Goal: Transaction & Acquisition: Purchase product/service

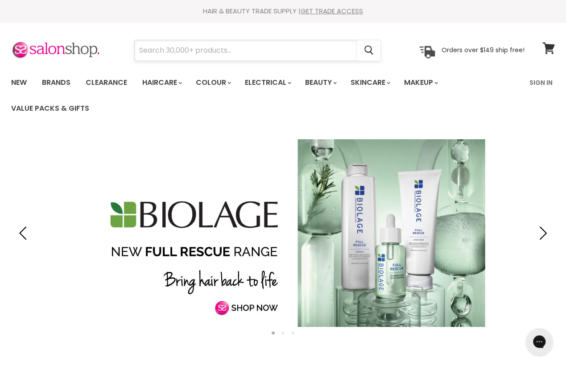
click at [251, 52] on input "Search" at bounding box center [246, 50] width 222 height 21
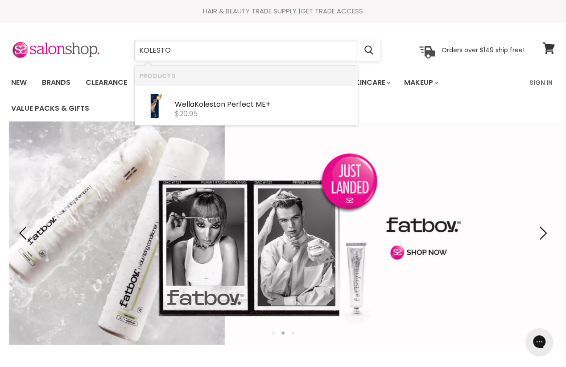
type input "KOLESTON"
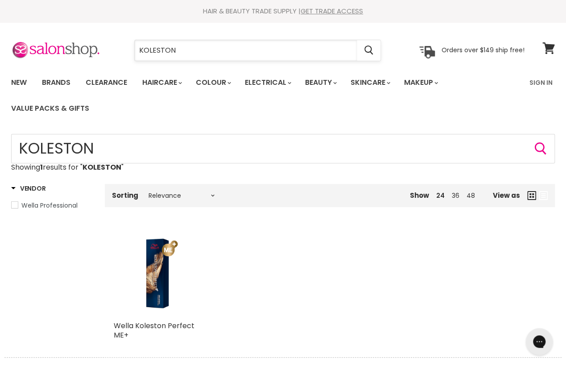
click at [232, 53] on input "KOLESTON" at bounding box center [246, 50] width 222 height 21
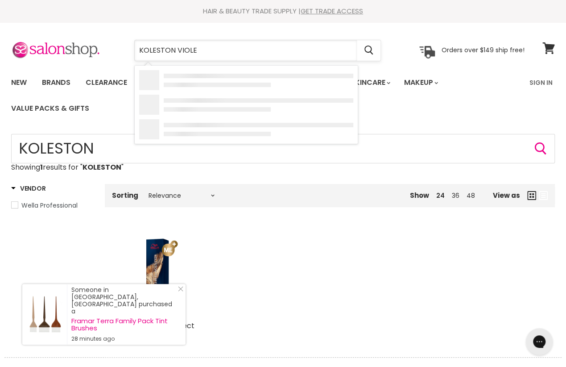
type input "KOLESTON VIOLET"
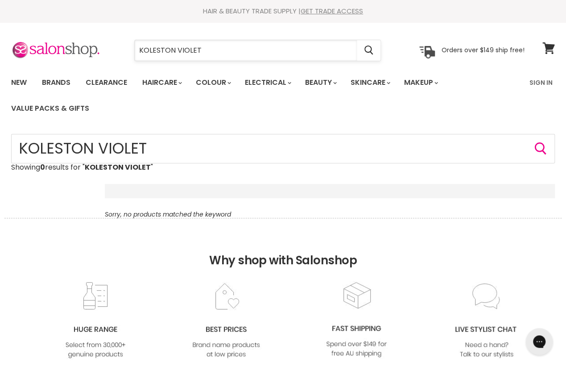
drag, startPoint x: 196, startPoint y: 50, endPoint x: 178, endPoint y: 52, distance: 18.9
click at [178, 52] on input "KOLESTON VIOLET" at bounding box center [246, 50] width 222 height 21
type input "KOLESTON"
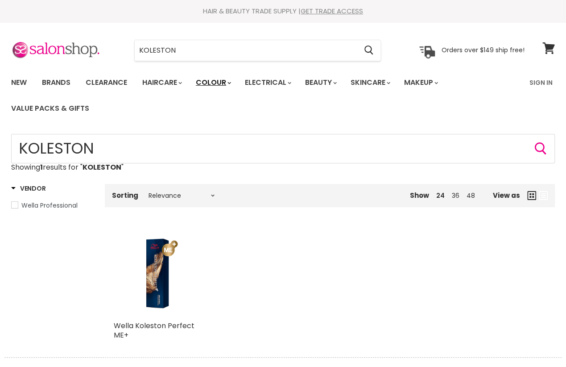
click at [204, 85] on link "Colour" at bounding box center [212, 82] width 47 height 19
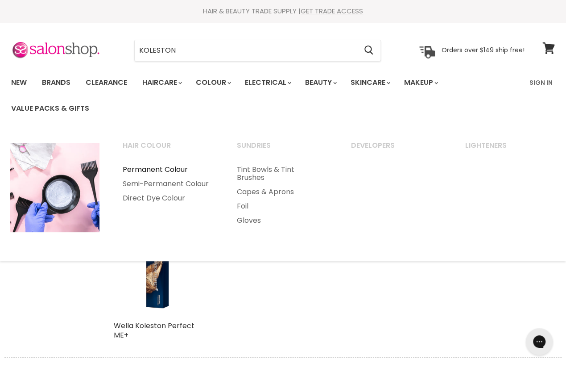
click at [148, 171] on link "Permanent Colour" at bounding box center [168, 169] width 112 height 14
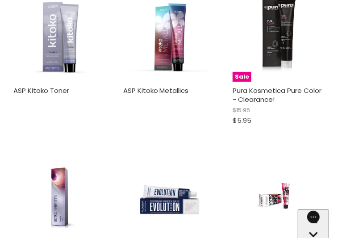
scroll to position [2107, 0]
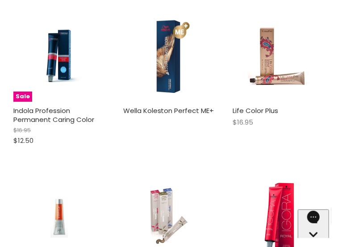
scroll to position [3089, 0]
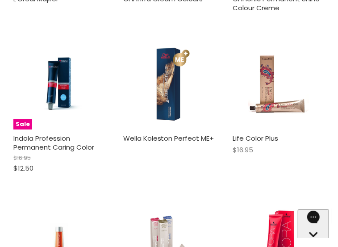
click at [160, 88] on img "Main content" at bounding box center [169, 84] width 92 height 92
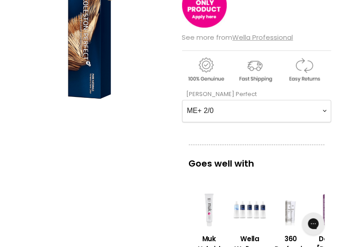
scroll to position [134, 0]
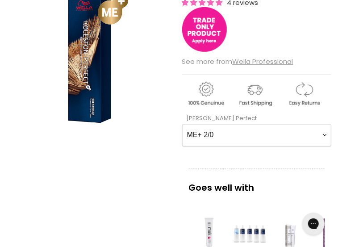
click at [194, 16] on img "Main content" at bounding box center [204, 29] width 45 height 45
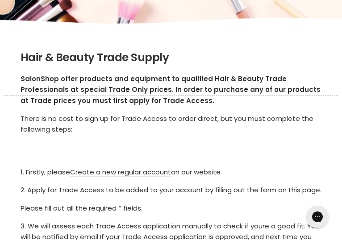
scroll to position [45, 0]
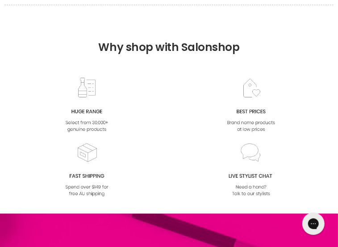
scroll to position [1412, 0]
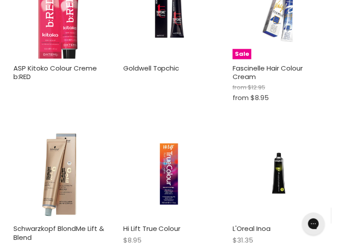
scroll to position [401, 0]
